Goal: Information Seeking & Learning: Learn about a topic

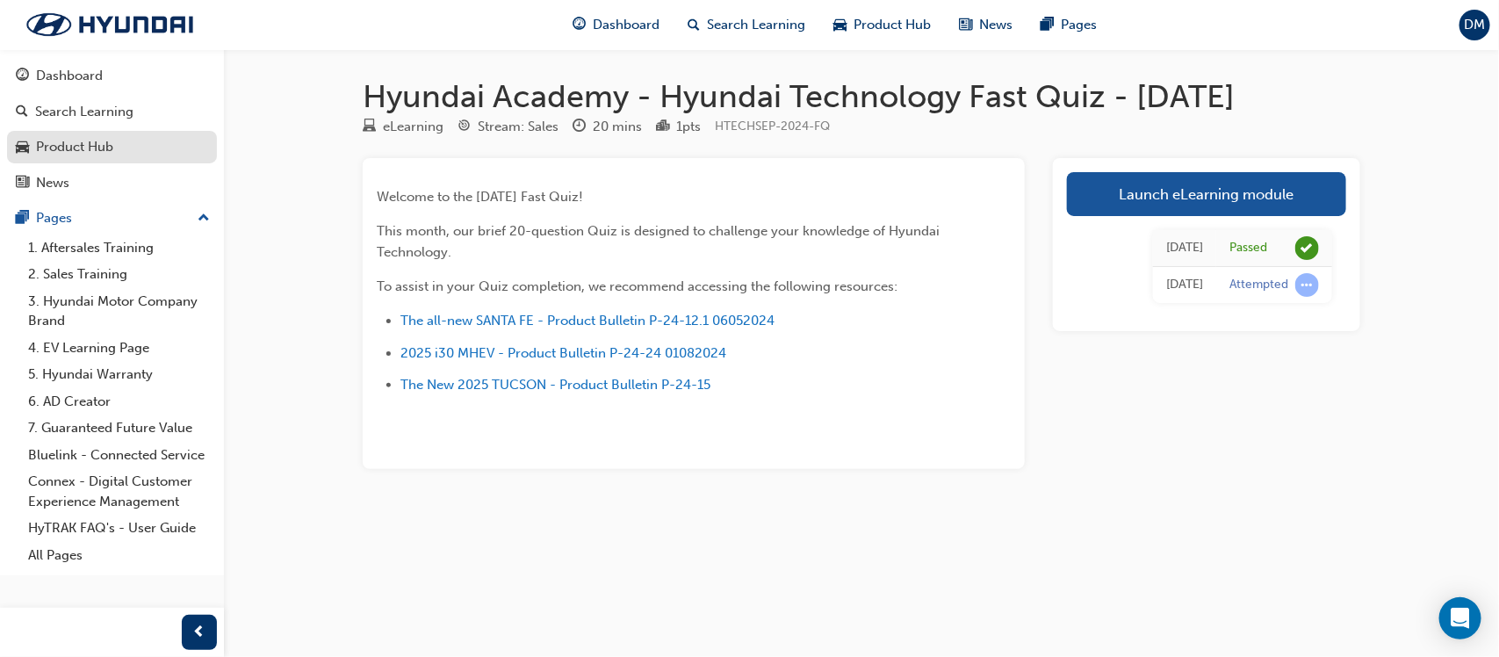
click at [98, 142] on div "Product Hub" at bounding box center [74, 147] width 77 height 20
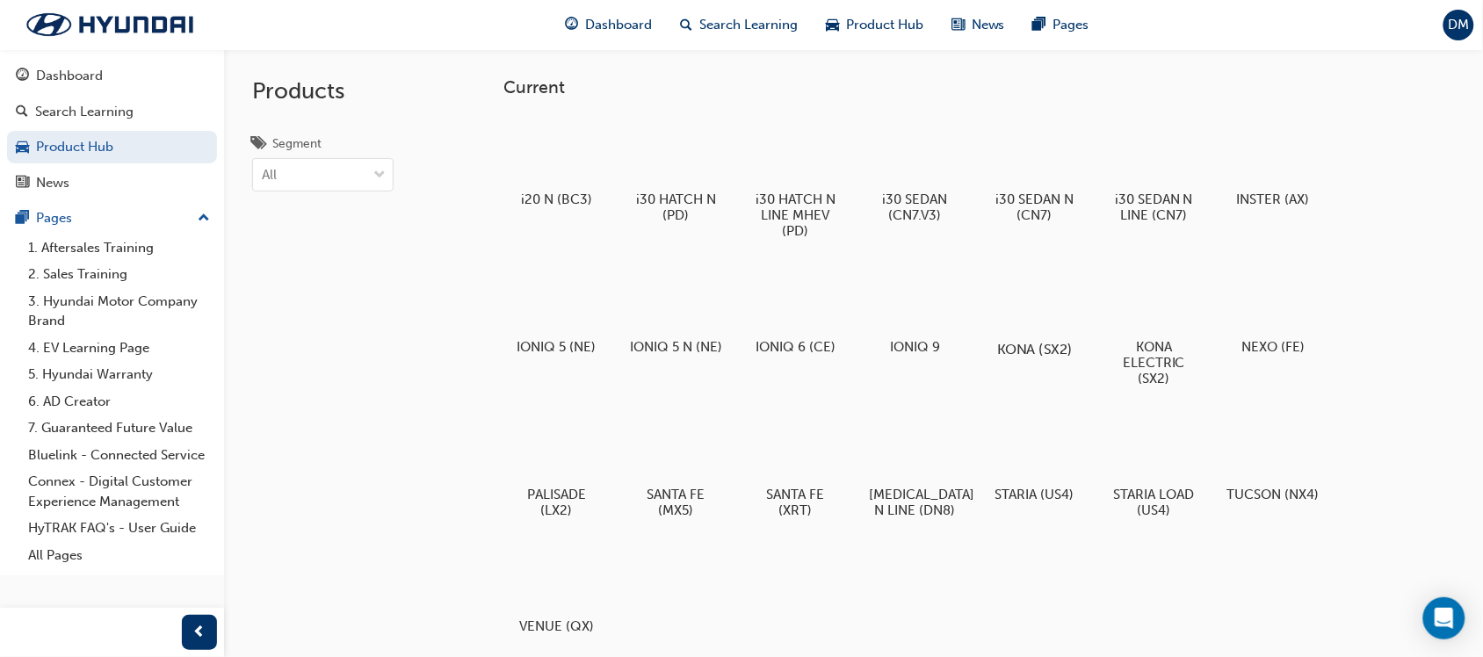
click at [1073, 314] on div at bounding box center [1035, 299] width 98 height 70
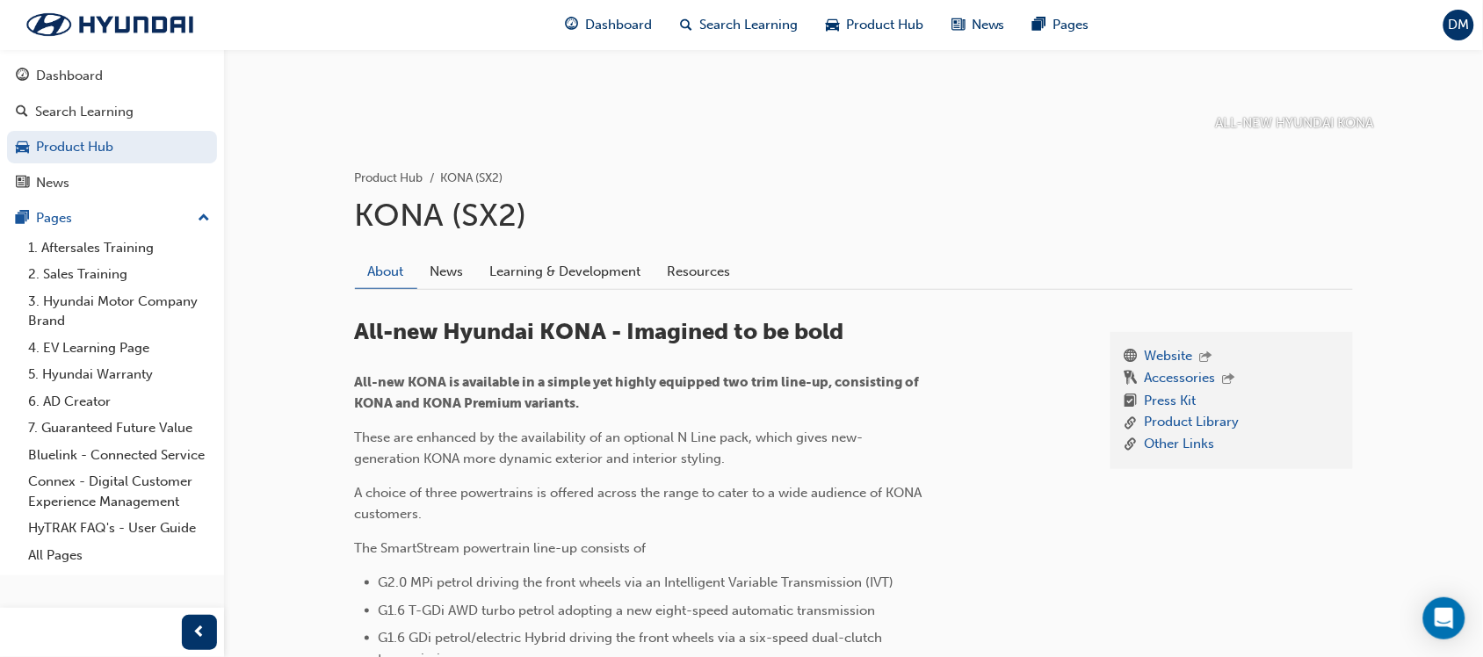
scroll to position [293, 0]
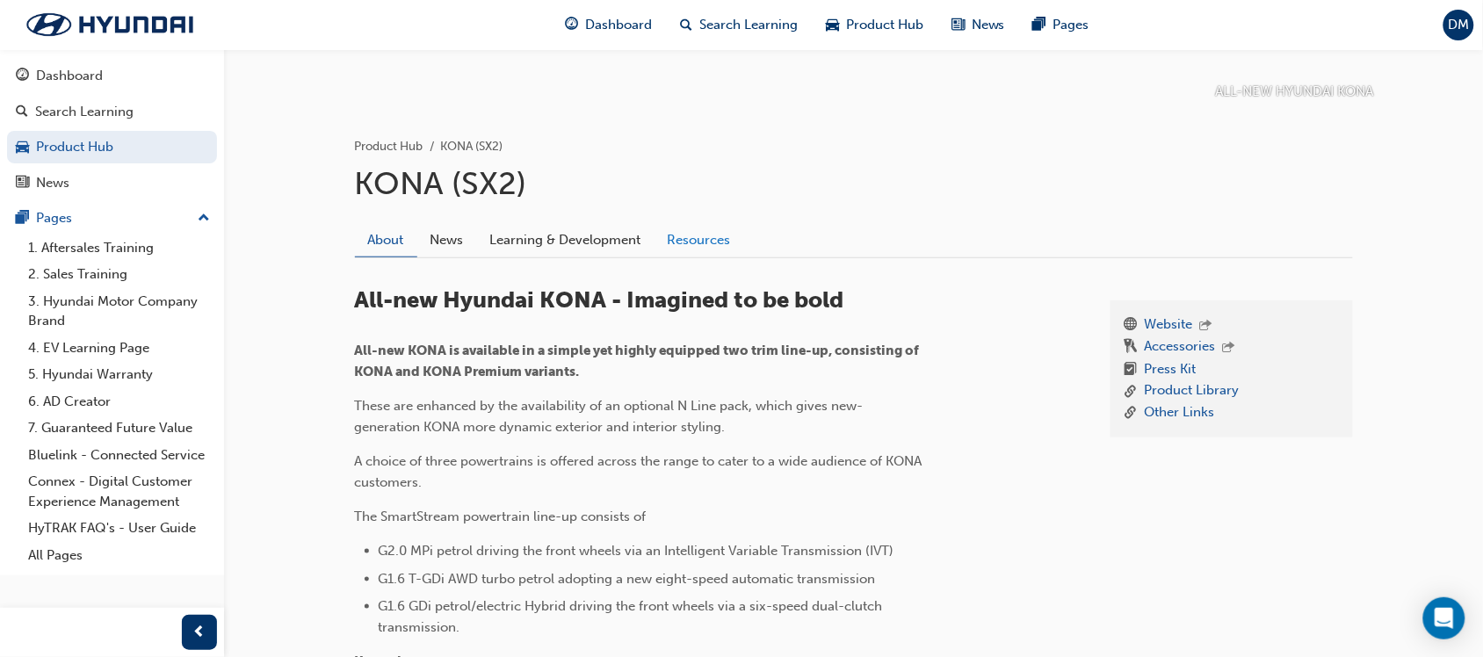
click at [705, 240] on link "Resources" at bounding box center [699, 239] width 90 height 33
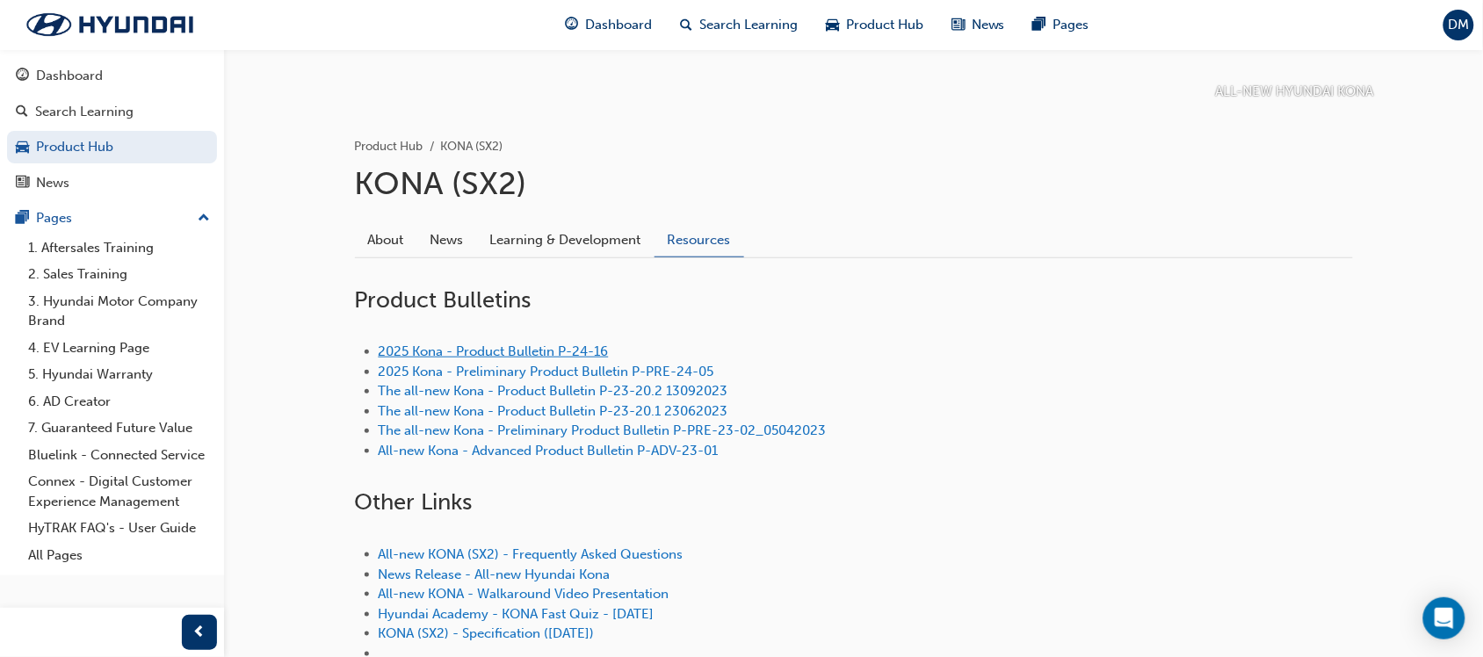
click at [532, 347] on link "2025 Kona - Product Bulletin P-24-16" at bounding box center [494, 351] width 230 height 16
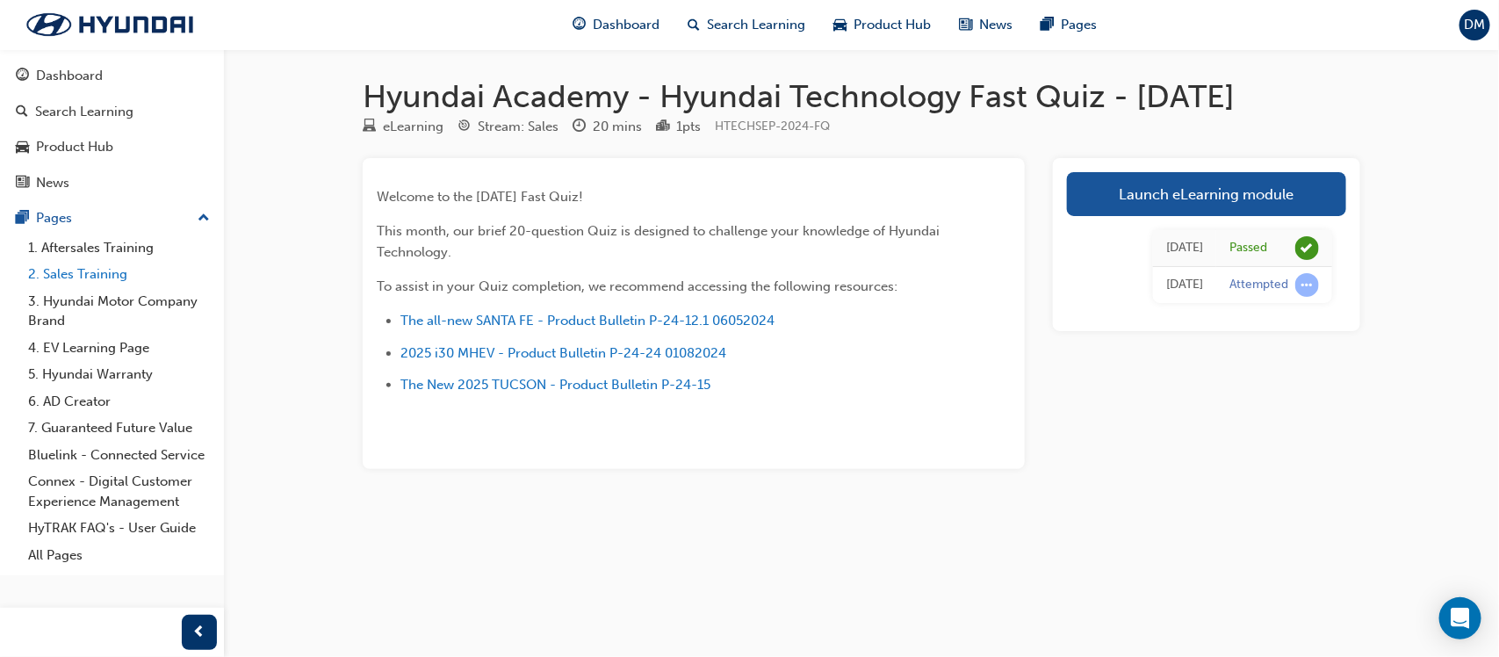
click at [116, 270] on link "2. Sales Training" at bounding box center [119, 274] width 196 height 27
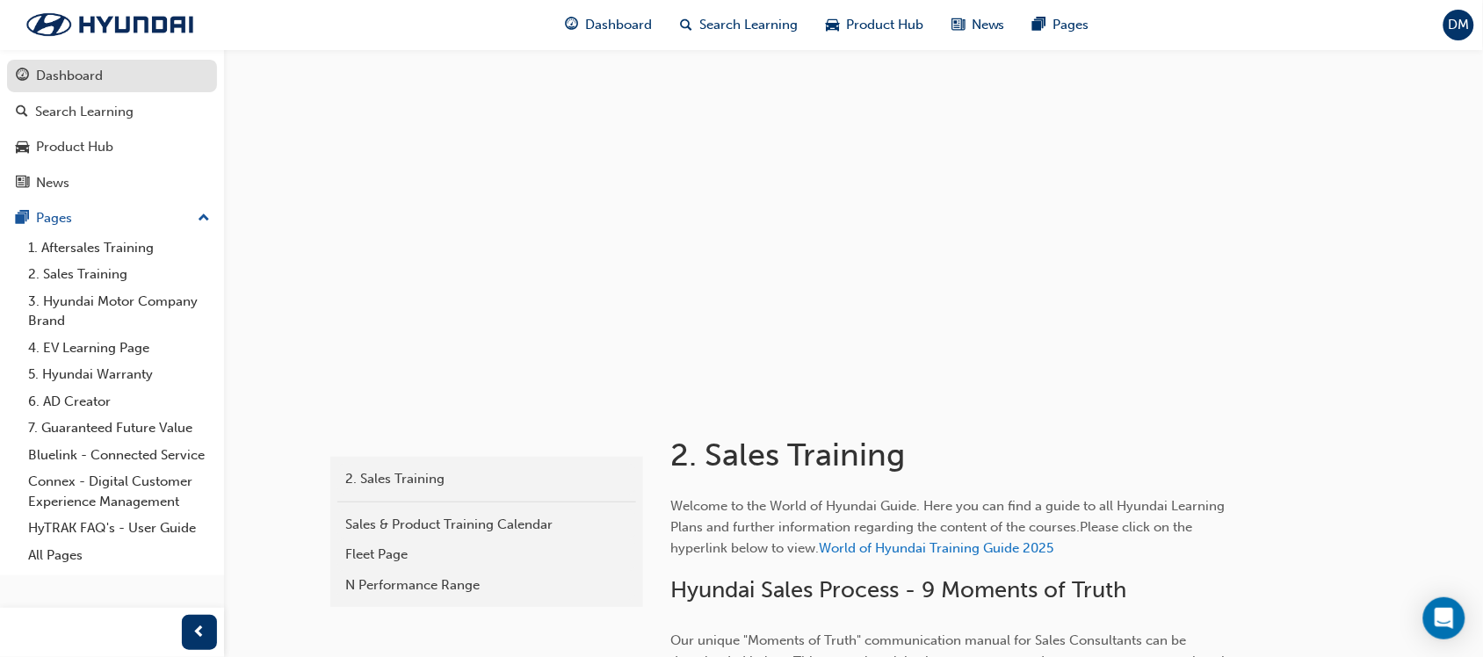
click at [76, 72] on div "Dashboard" at bounding box center [69, 76] width 67 height 20
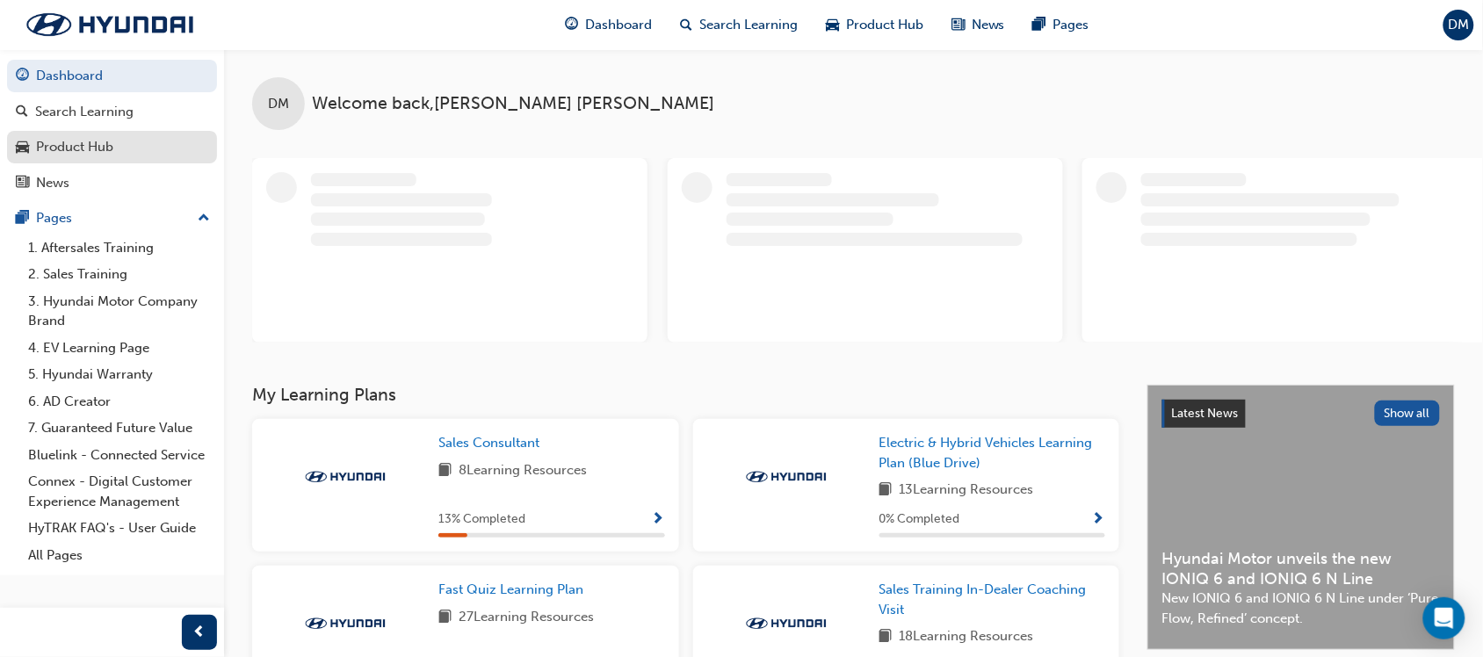
click at [97, 145] on div "Product Hub" at bounding box center [74, 147] width 77 height 20
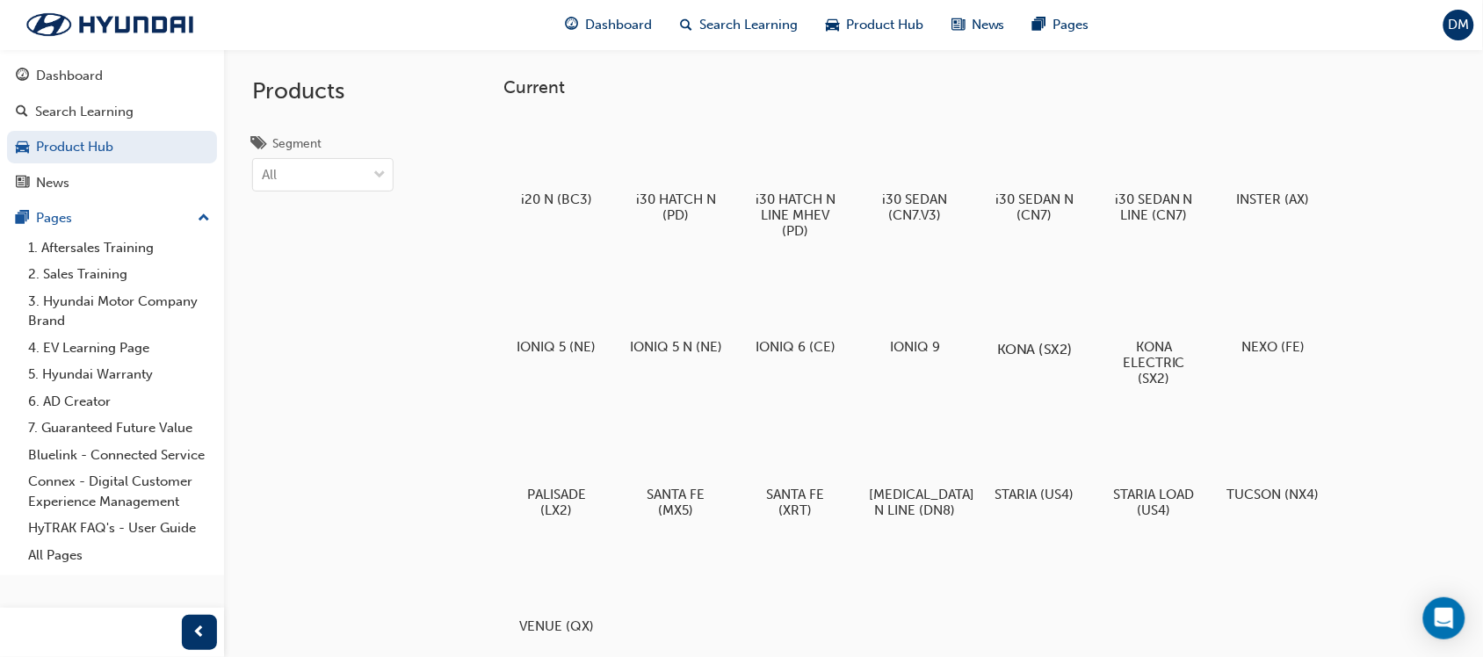
click at [1042, 330] on div at bounding box center [1035, 299] width 98 height 70
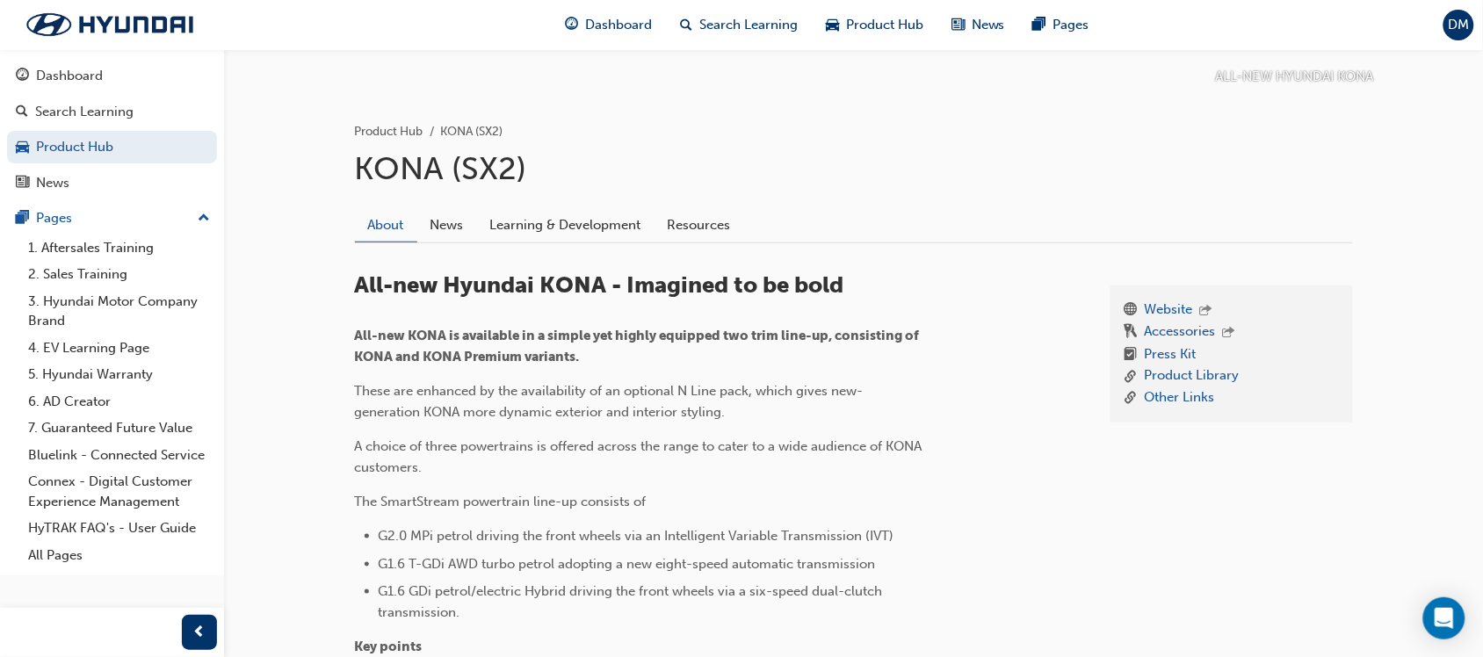
scroll to position [312, 0]
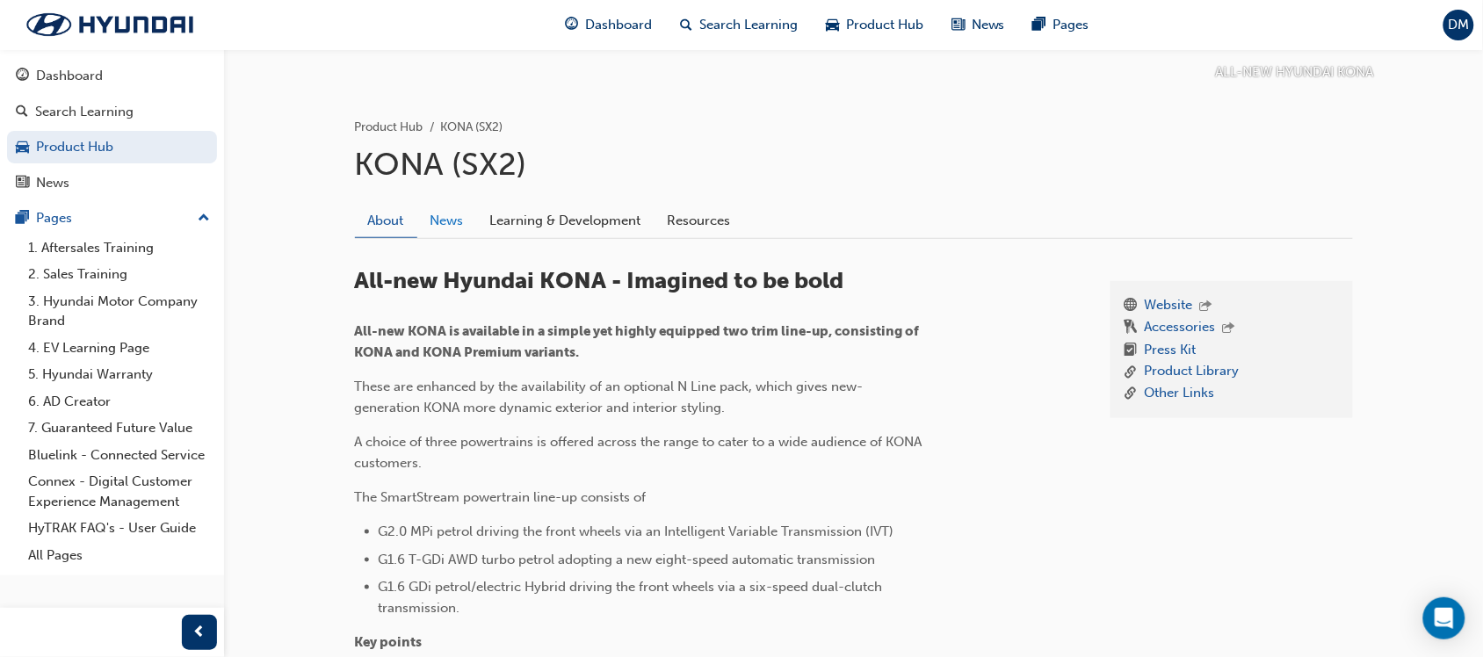
click at [451, 225] on link "News" at bounding box center [447, 220] width 60 height 33
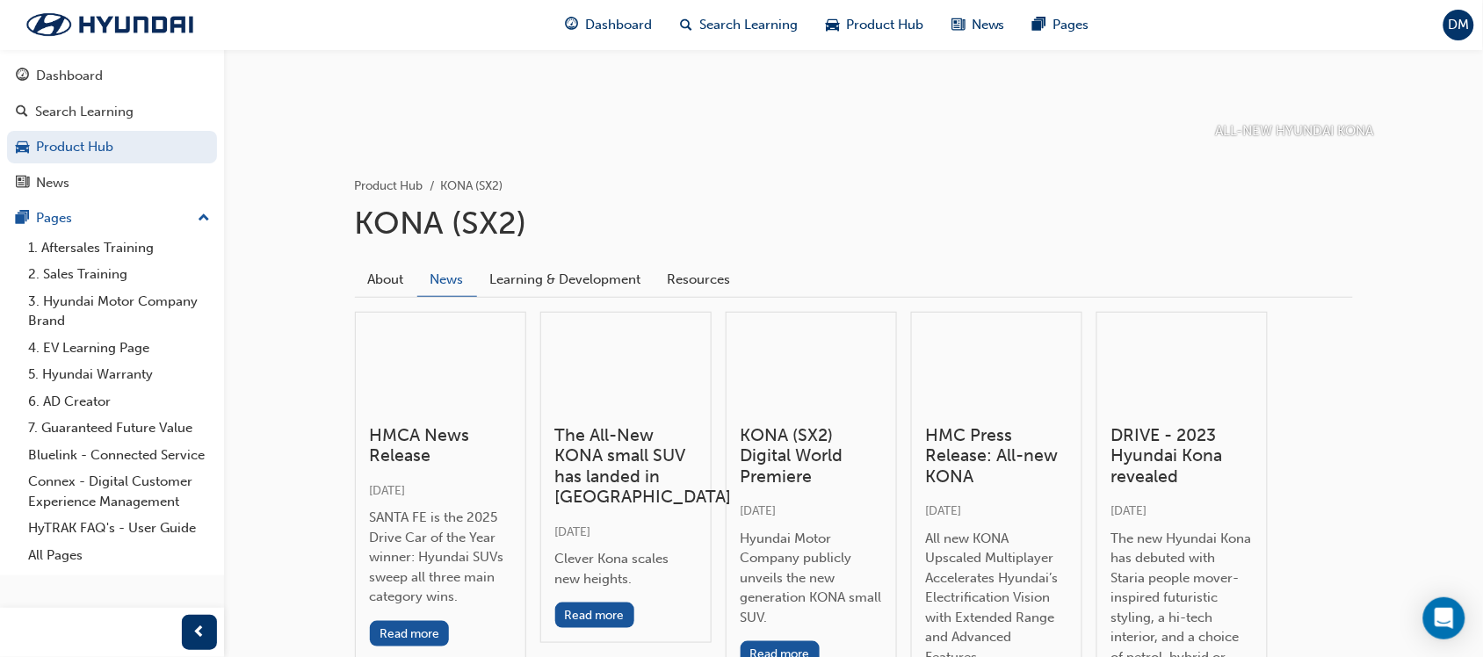
scroll to position [312, 0]
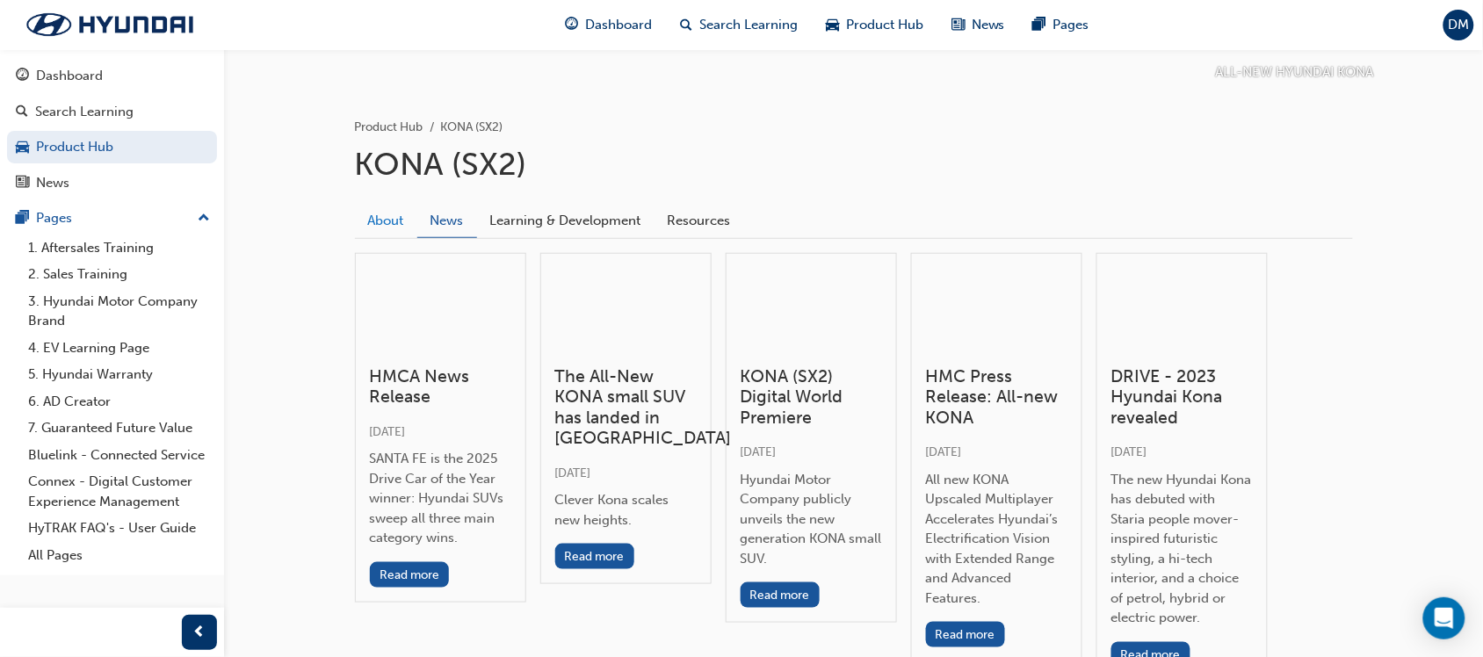
click at [391, 212] on link "About" at bounding box center [386, 220] width 62 height 33
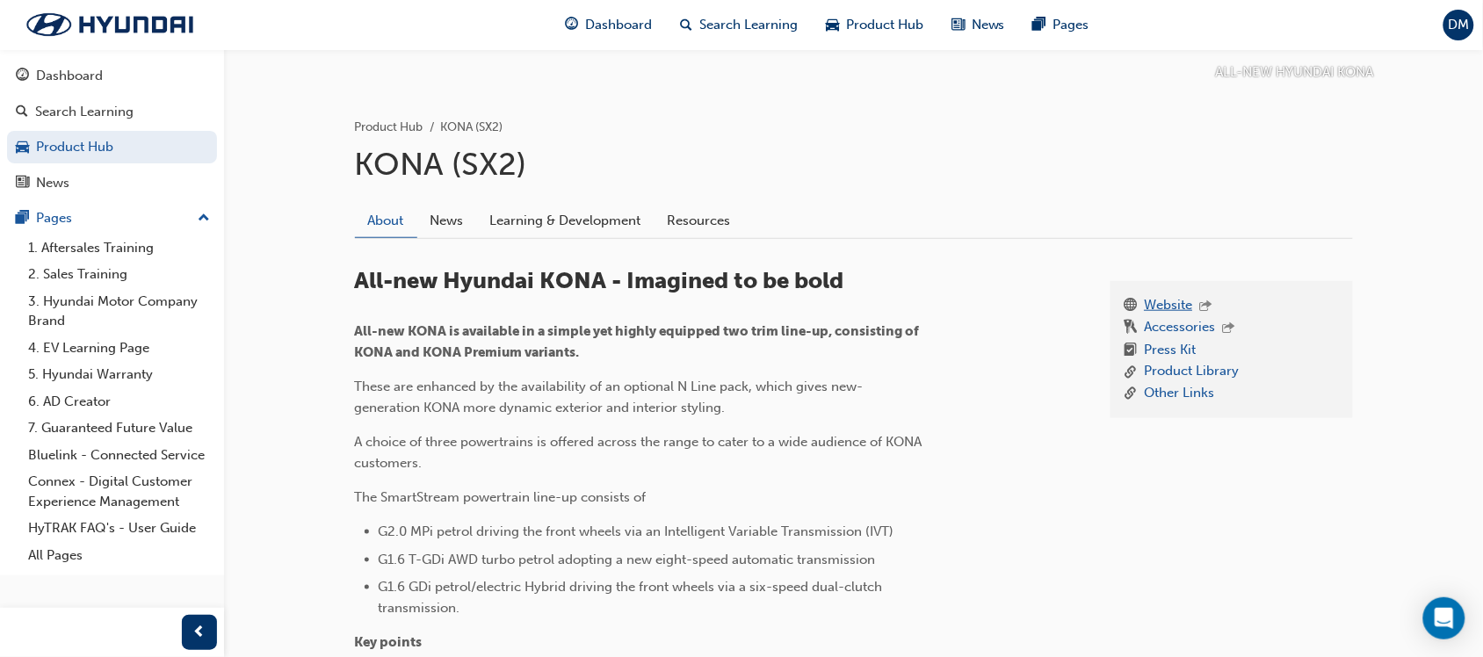
click at [1167, 304] on link "Website" at bounding box center [1169, 306] width 48 height 23
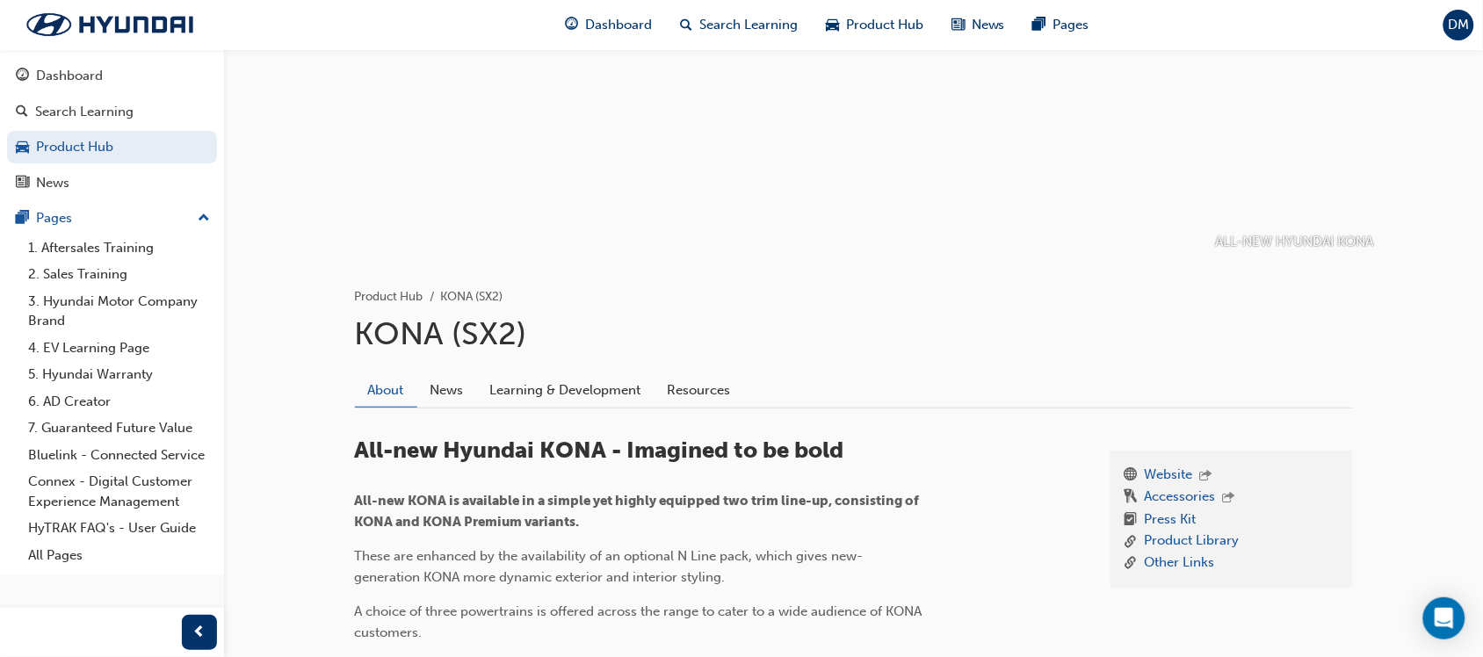
scroll to position [190, 0]
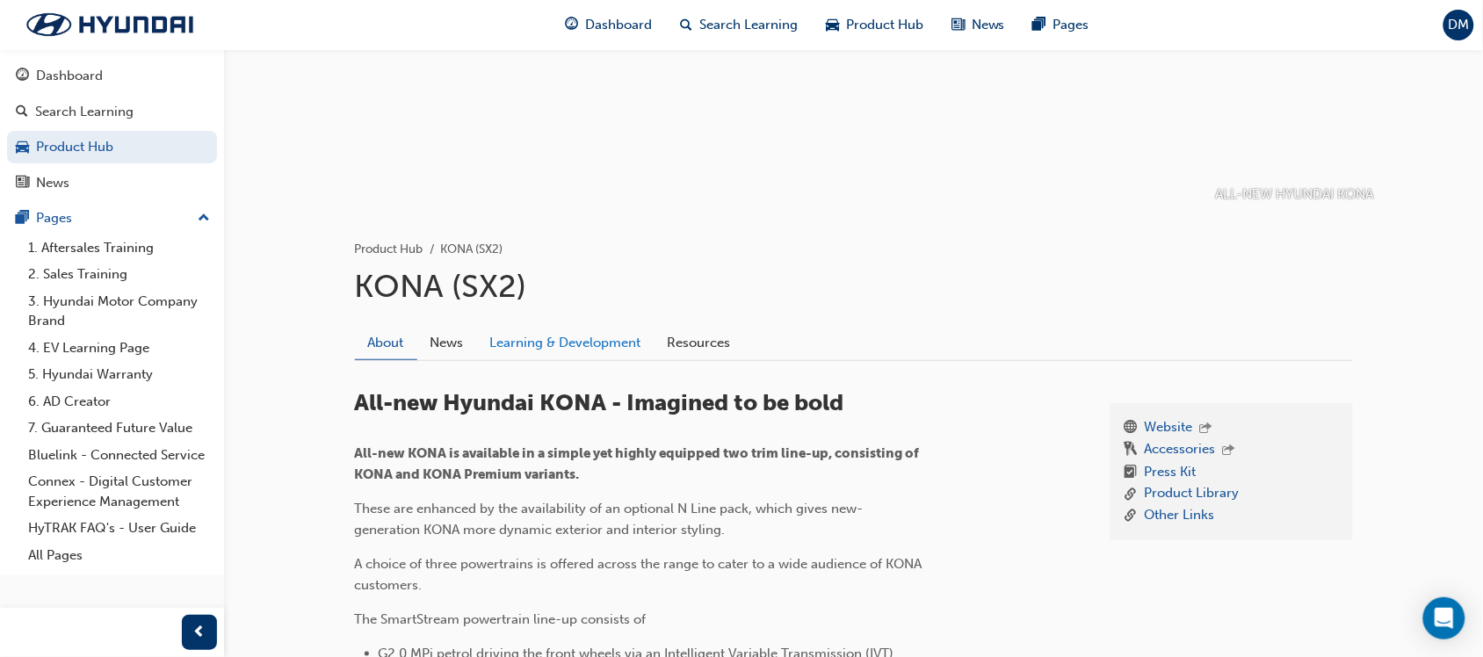
click at [603, 339] on link "Learning & Development" at bounding box center [565, 342] width 177 height 33
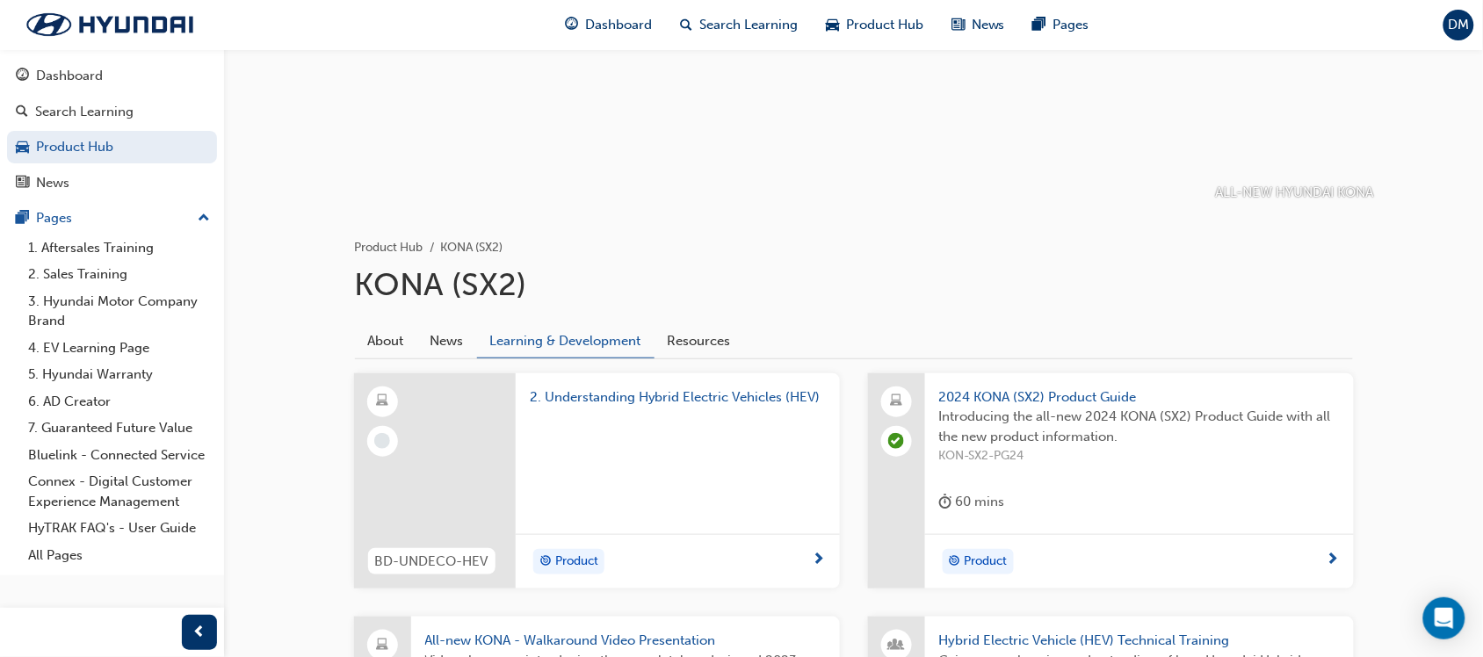
scroll to position [163, 0]
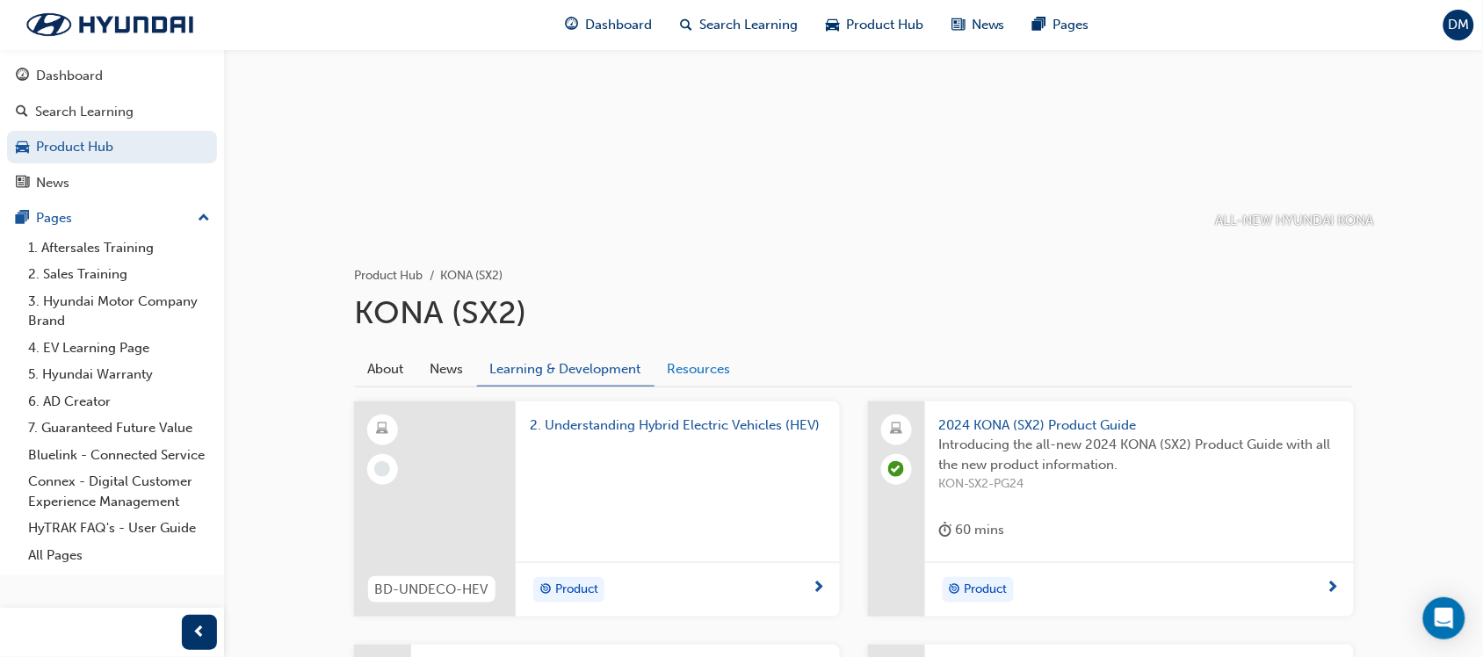
click at [723, 362] on link "Resources" at bounding box center [699, 368] width 90 height 33
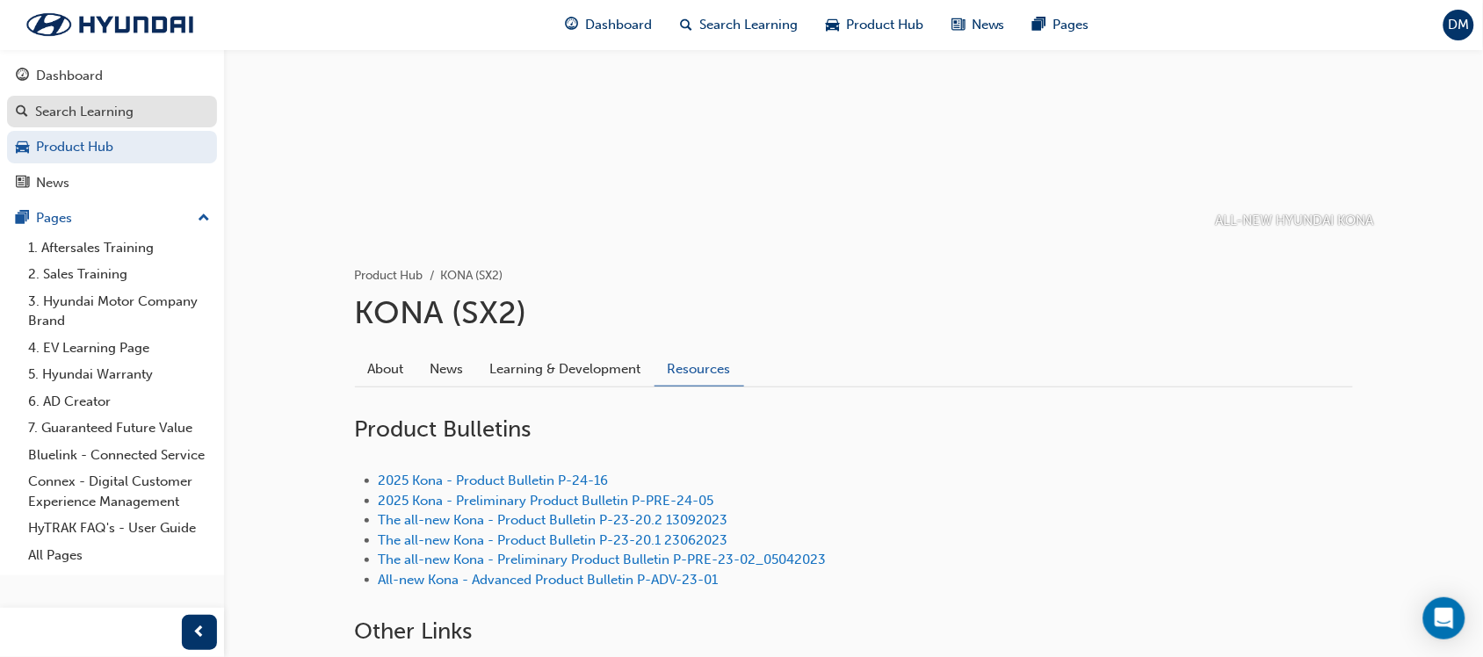
click at [106, 106] on div "Search Learning" at bounding box center [84, 112] width 98 height 20
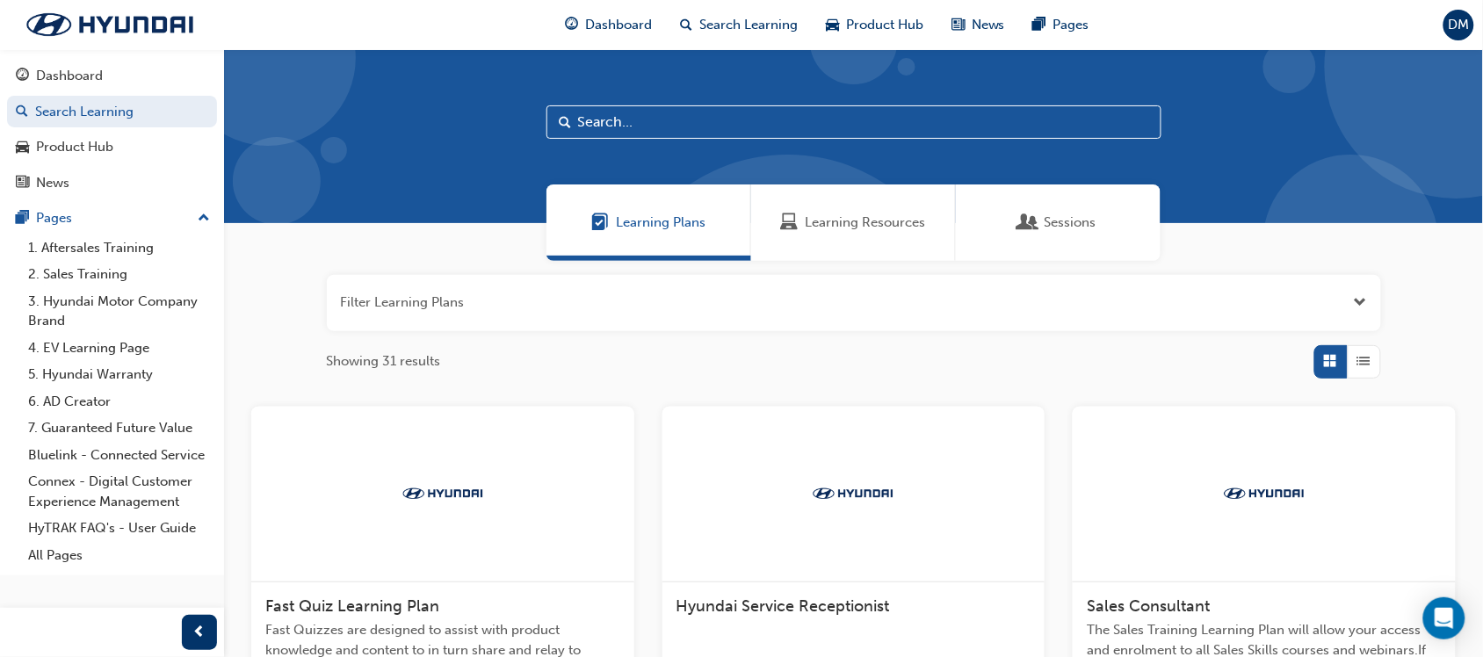
click at [637, 116] on input "text" at bounding box center [853, 121] width 615 height 33
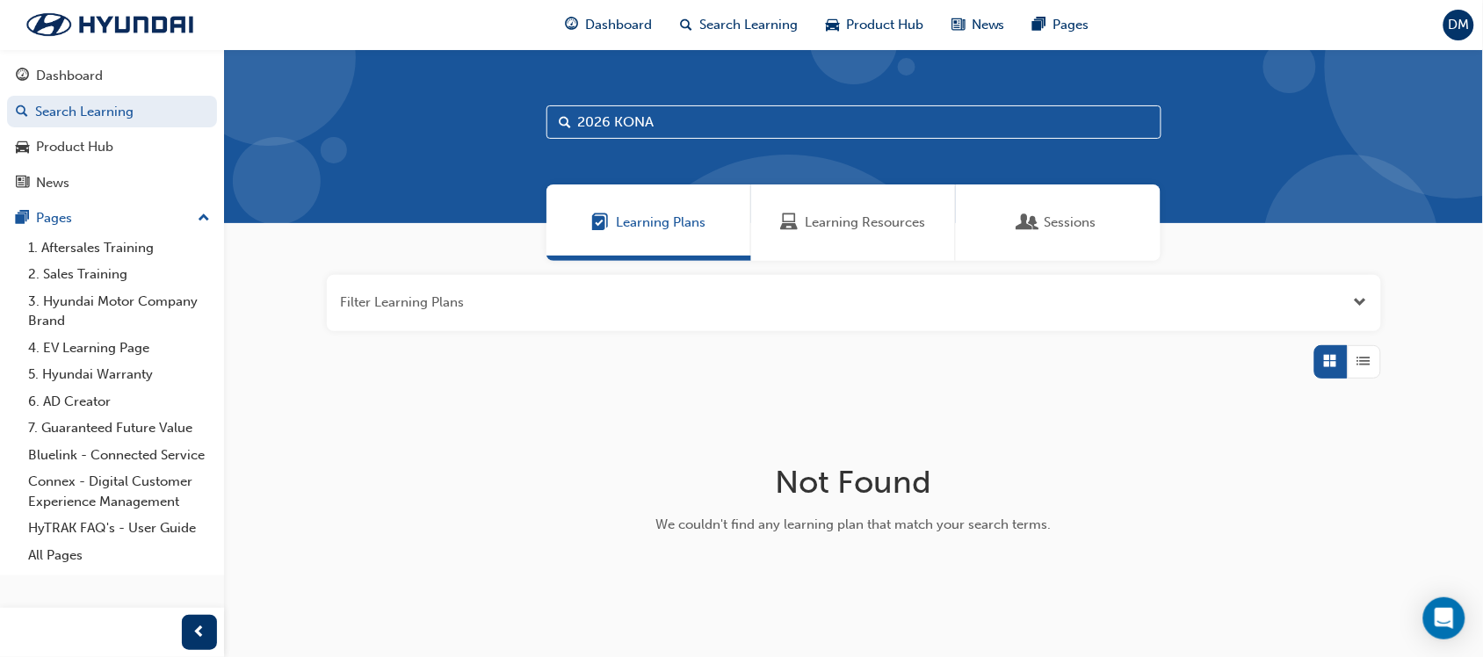
type input "2026 KONA"
click at [892, 221] on span "Learning Resources" at bounding box center [865, 223] width 120 height 20
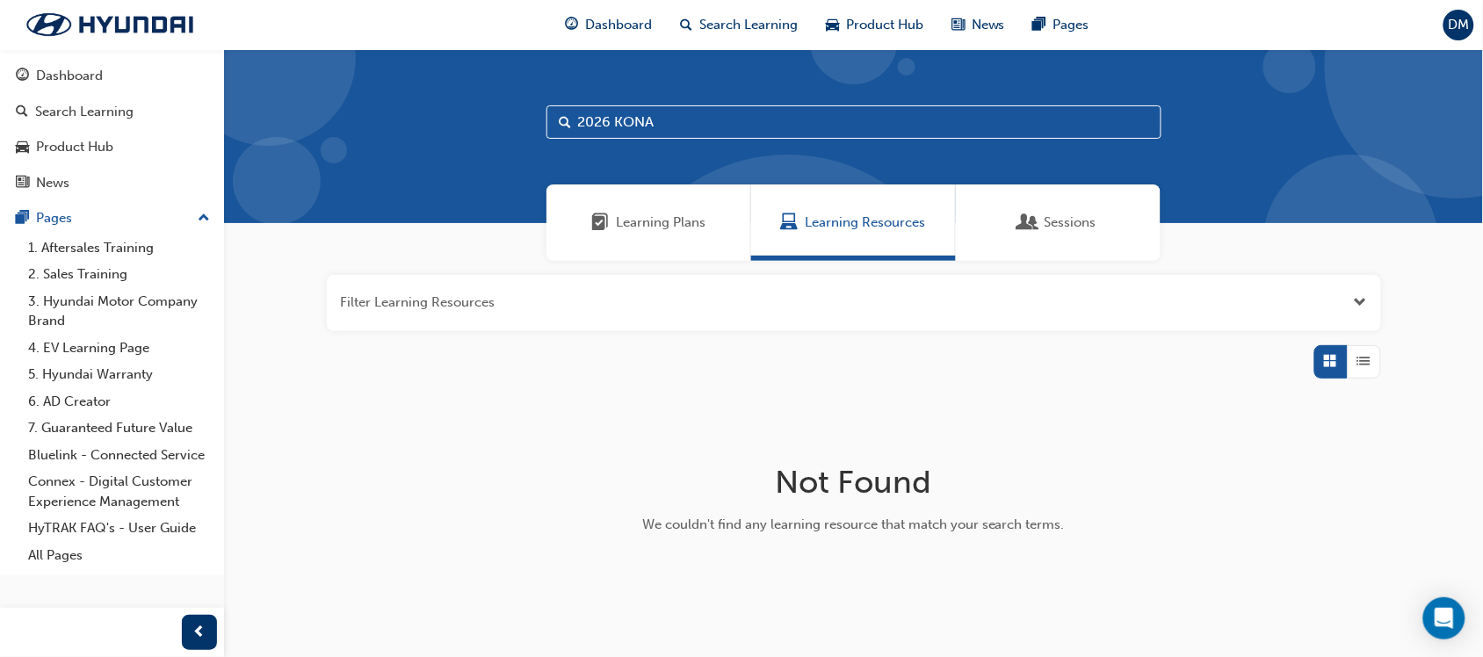
click at [690, 225] on span "Learning Plans" at bounding box center [661, 223] width 90 height 20
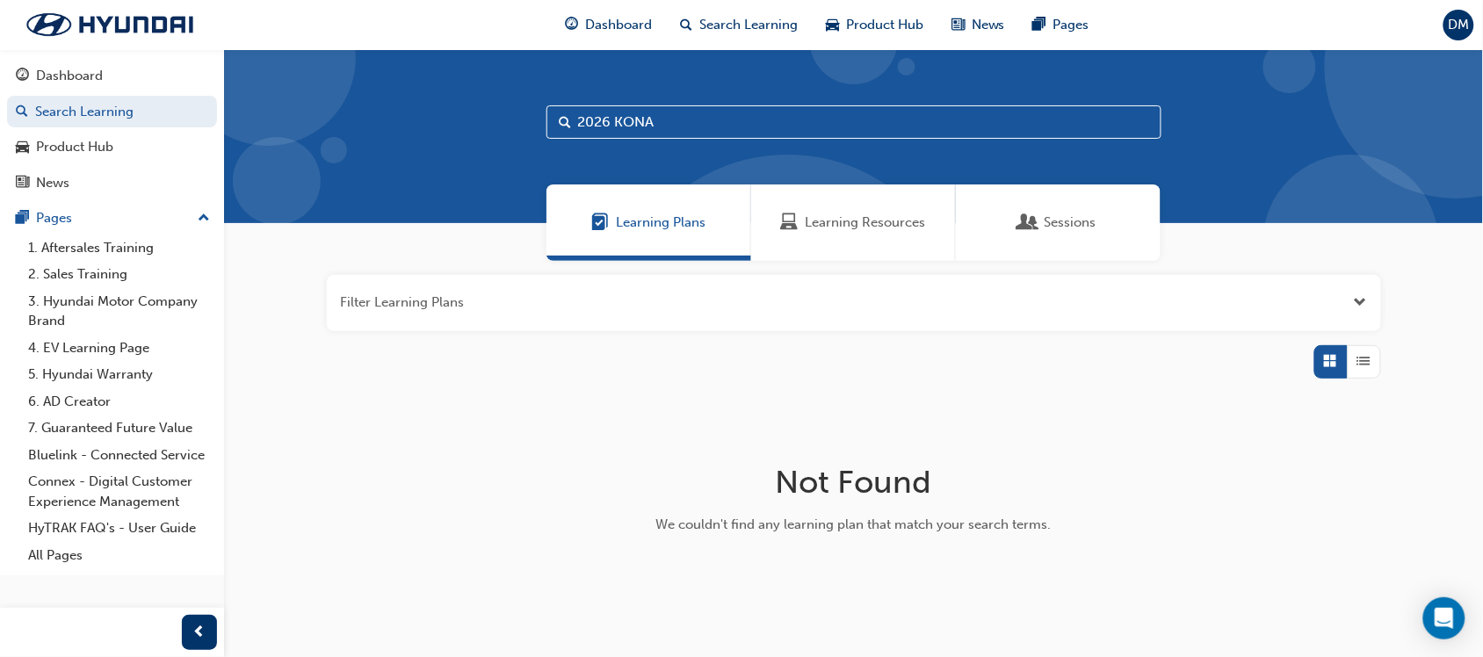
click at [1051, 224] on span "Sessions" at bounding box center [1070, 223] width 52 height 20
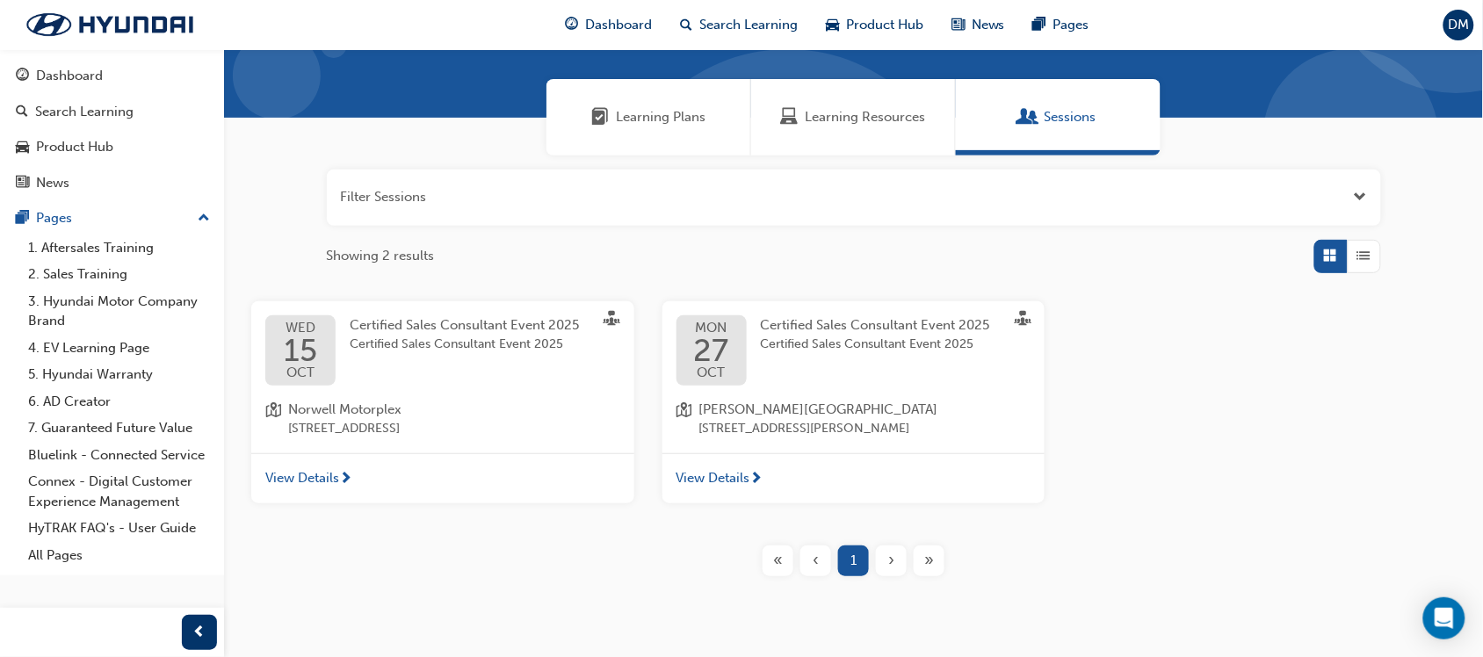
scroll to position [138, 0]
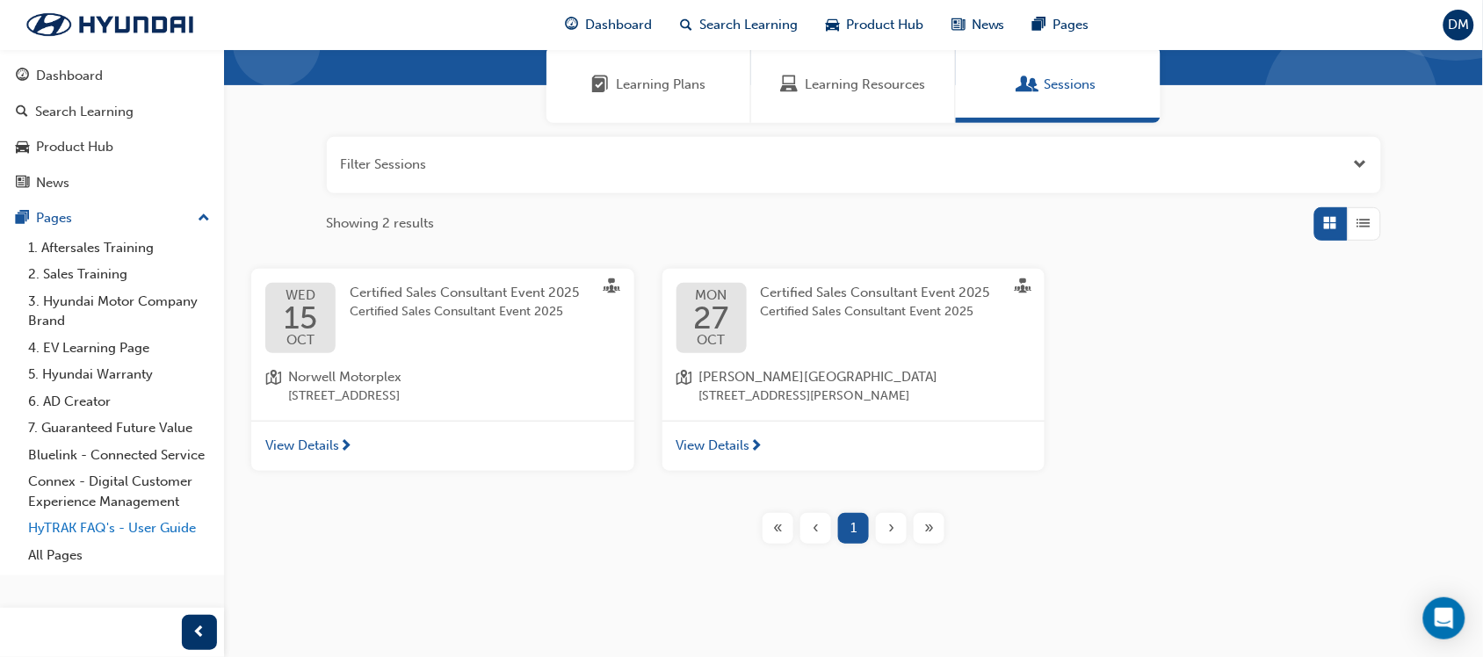
click at [126, 530] on link "HyTRAK FAQ's - User Guide" at bounding box center [119, 528] width 196 height 27
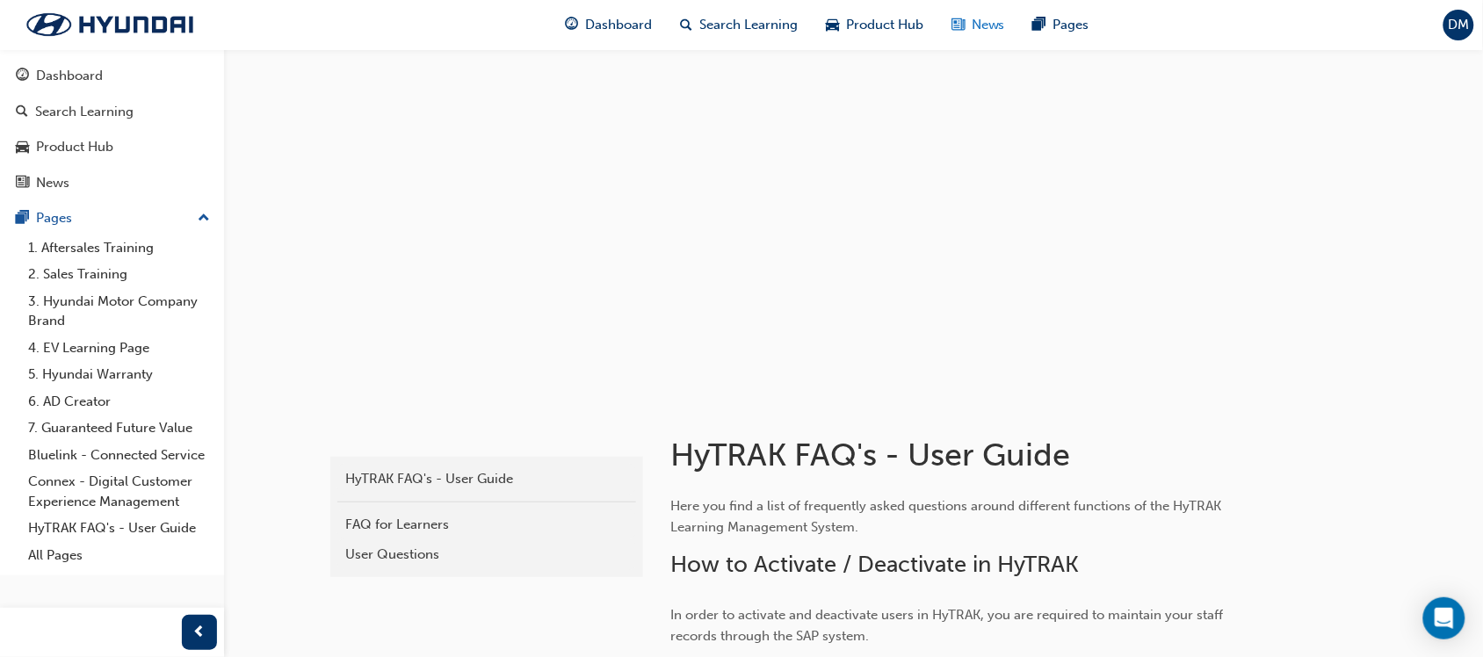
click at [978, 18] on span "News" at bounding box center [988, 25] width 33 height 20
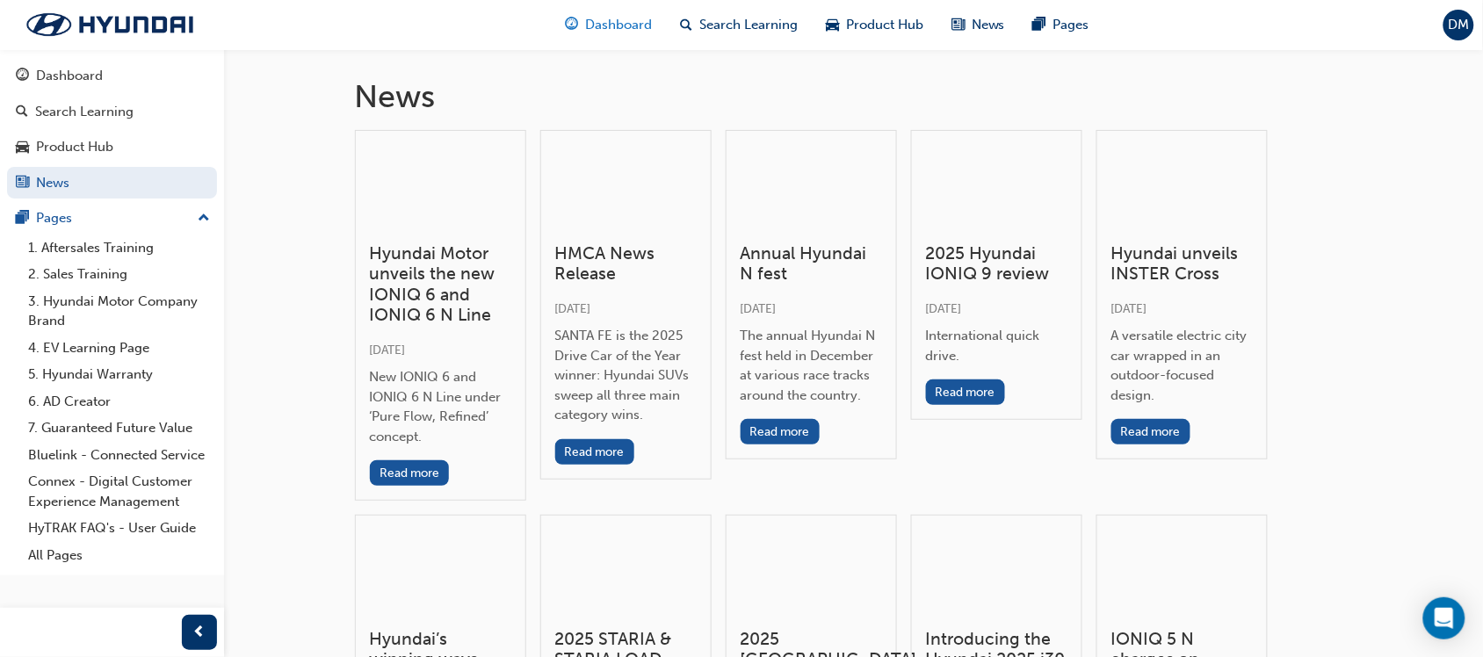
click at [613, 23] on span "Dashboard" at bounding box center [618, 25] width 67 height 20
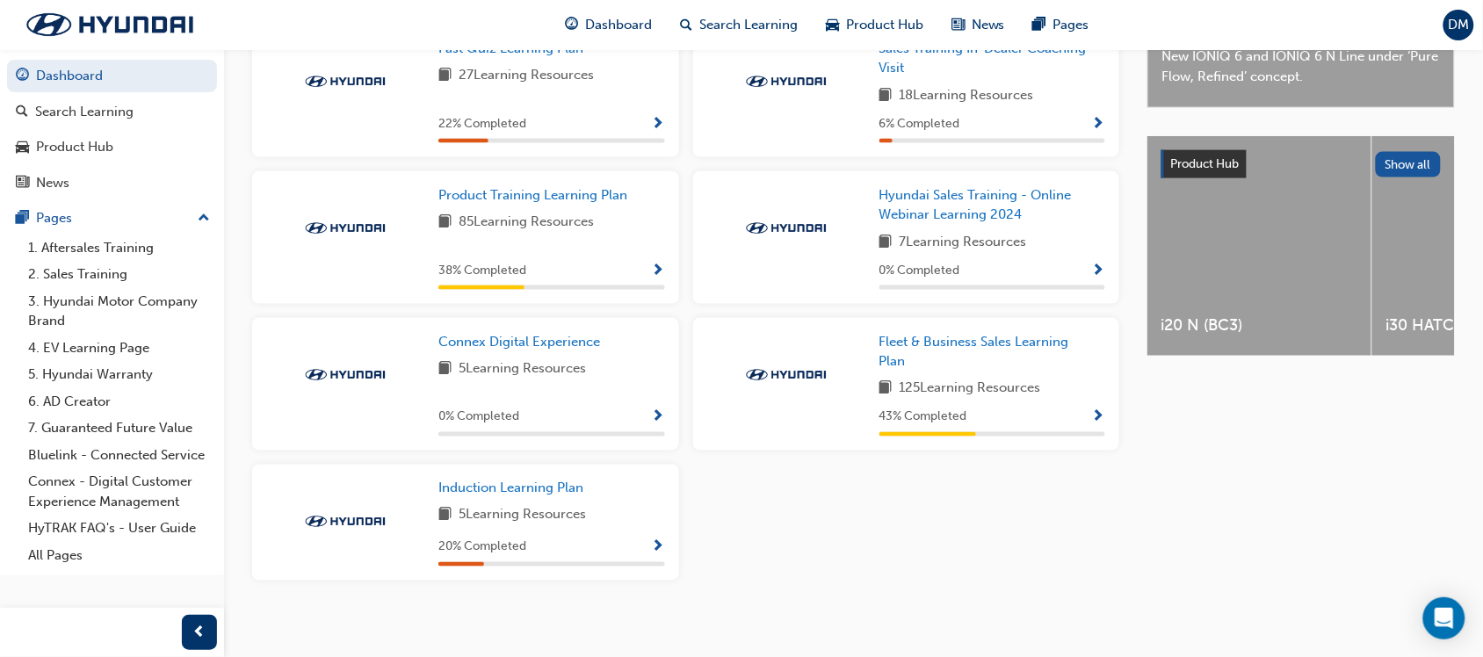
scroll to position [558, 0]
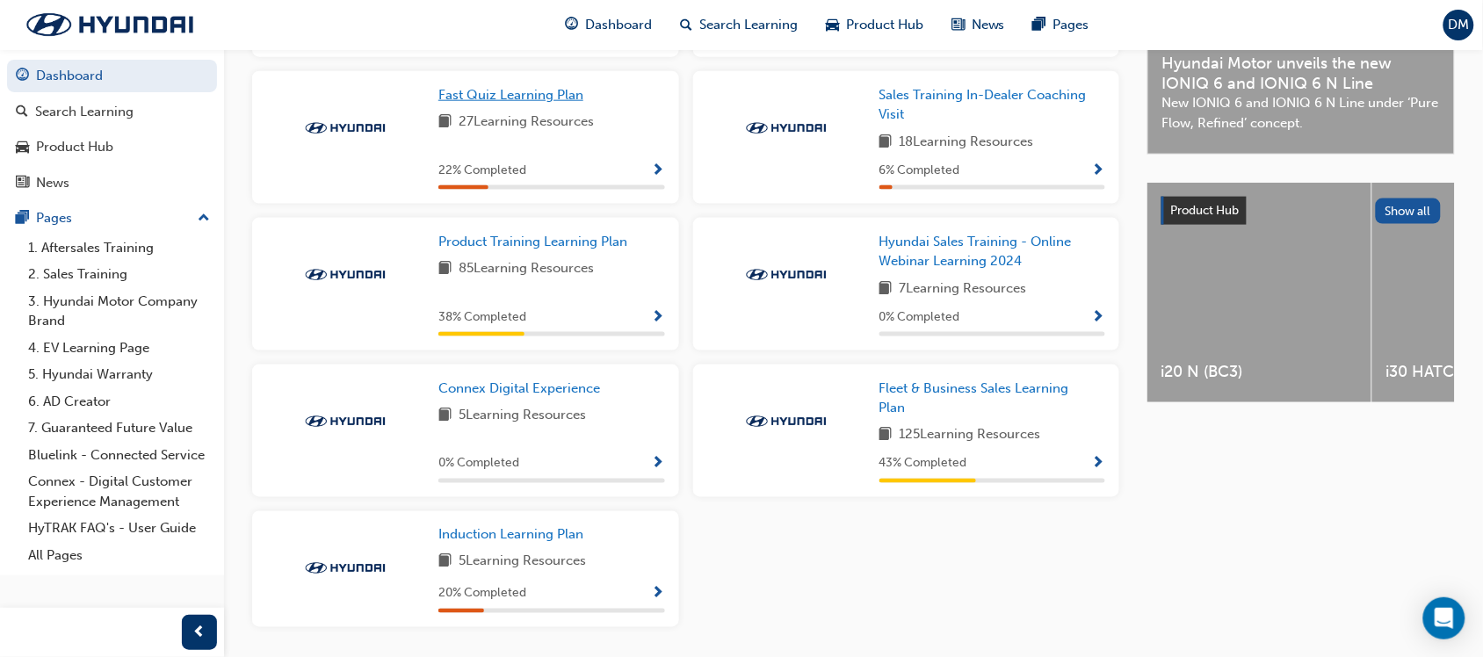
click at [495, 103] on span "Fast Quiz Learning Plan" at bounding box center [510, 95] width 145 height 16
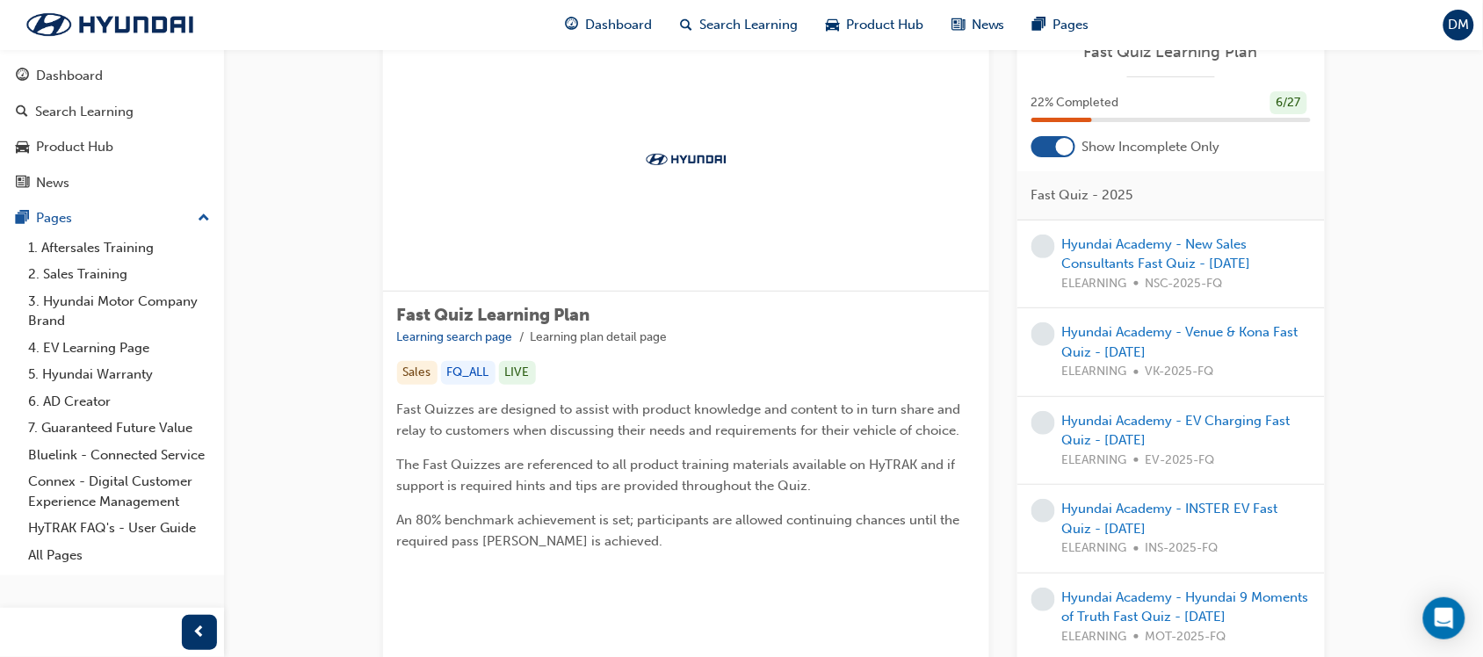
scroll to position [127, 0]
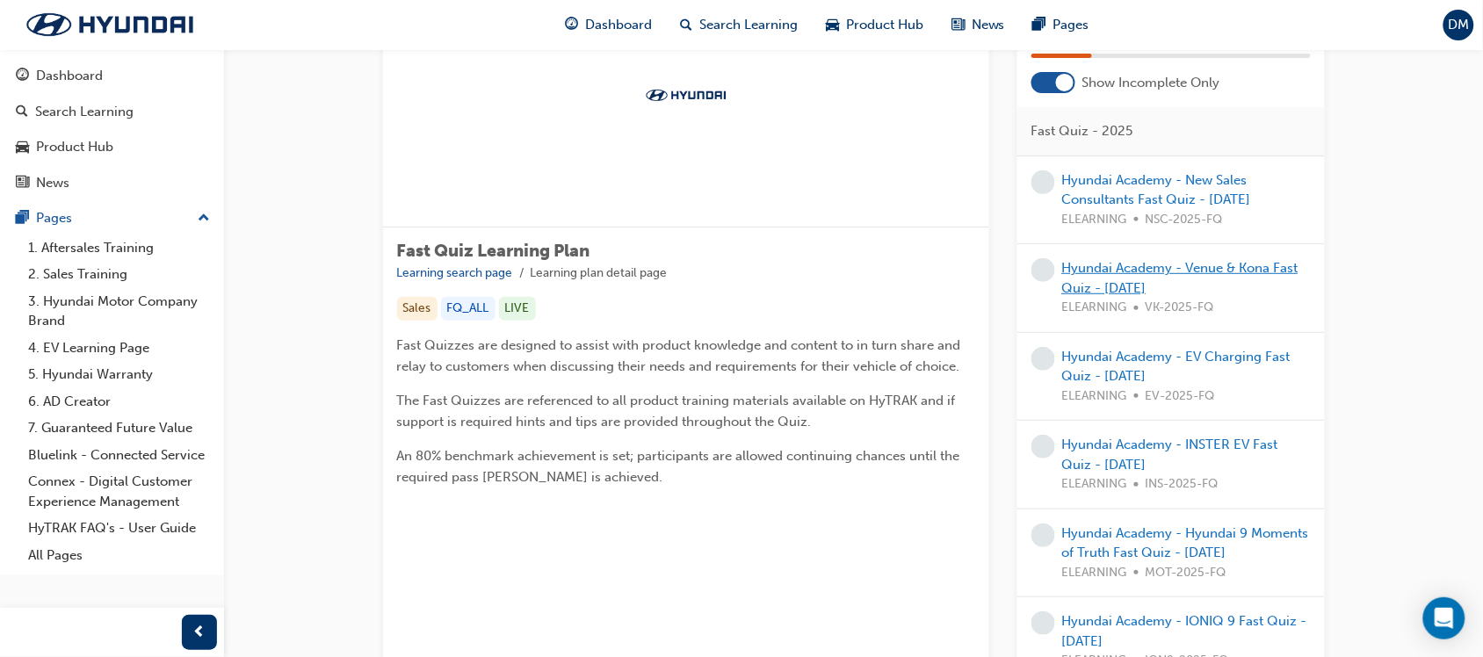
click at [1257, 269] on link "Hyundai Academy - Venue & Kona Fast Quiz - March 2025" at bounding box center [1180, 278] width 236 height 36
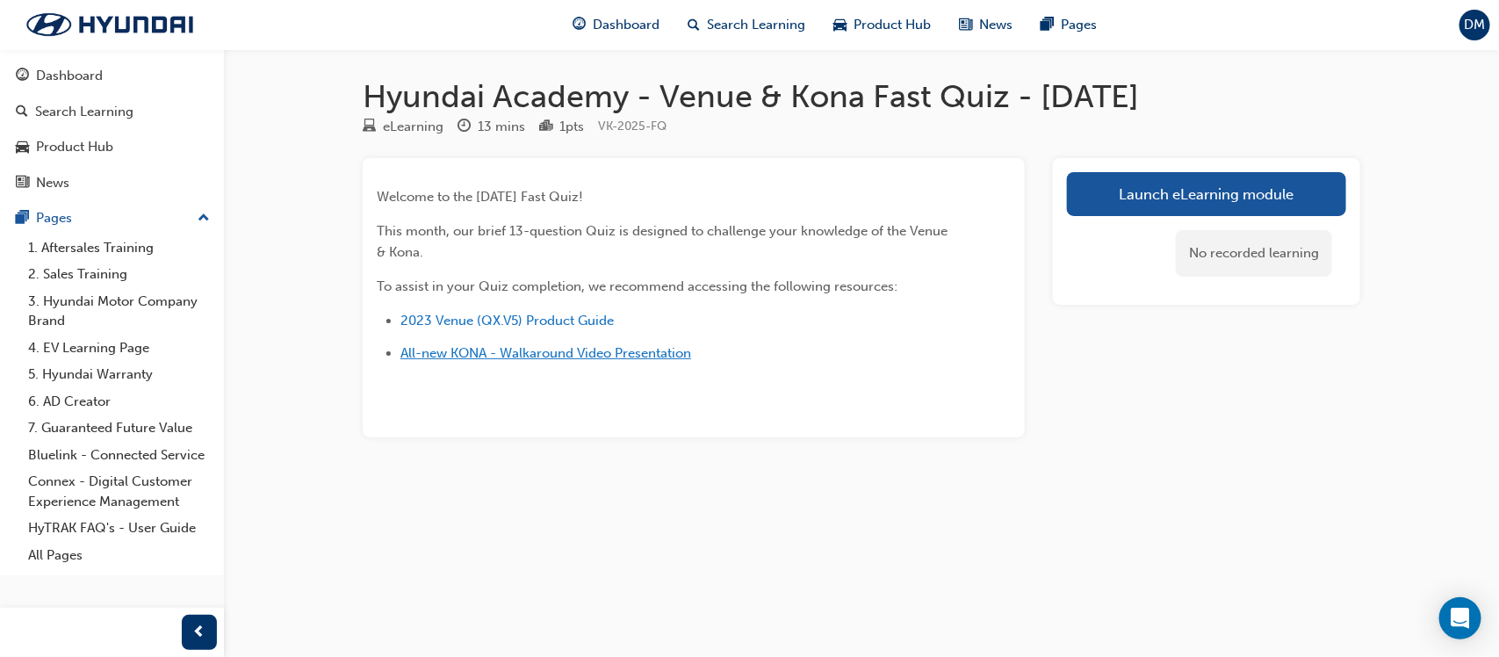
click at [582, 350] on span "All-new KONA - Walkaround Video Presentation" at bounding box center [546, 353] width 291 height 16
